Goal: Find specific page/section: Find specific page/section

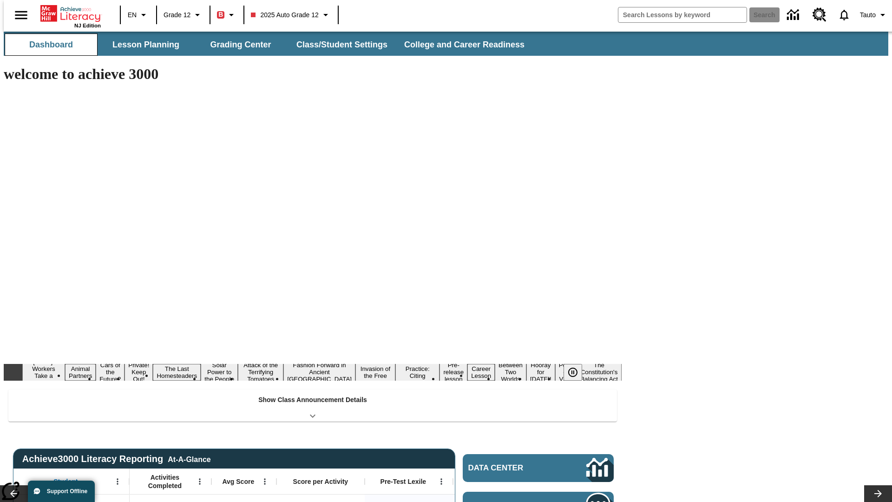
click at [47, 45] on button "Dashboard" at bounding box center [51, 44] width 93 height 22
click at [142, 45] on button "Lesson Planning" at bounding box center [145, 44] width 93 height 22
